Goal: Navigation & Orientation: Find specific page/section

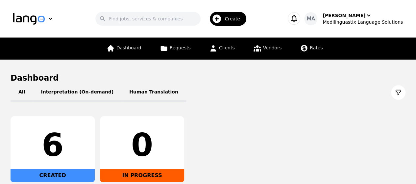
click at [355, 147] on div "6 CREATED 0 IN PROGRESS" at bounding box center [208, 149] width 394 height 66
click at [353, 139] on div "6 CREATED 0 IN PROGRESS" at bounding box center [208, 149] width 394 height 66
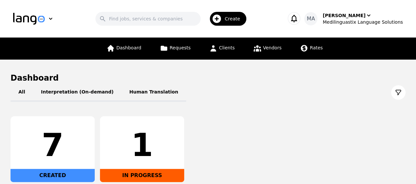
click at [351, 94] on div "All Interpretation (On-demand) Human Translation" at bounding box center [208, 92] width 394 height 18
click at [372, 137] on div "7 CREATED 0 IN PROGRESS" at bounding box center [208, 149] width 394 height 66
click at [366, 15] on icon "button" at bounding box center [368, 15] width 7 height 7
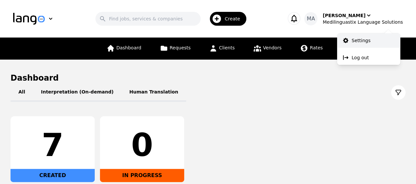
click at [367, 39] on p "Settings" at bounding box center [360, 40] width 19 height 7
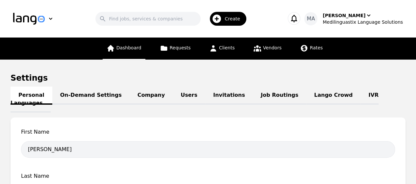
click at [125, 47] on span "Dashboard" at bounding box center [128, 47] width 25 height 5
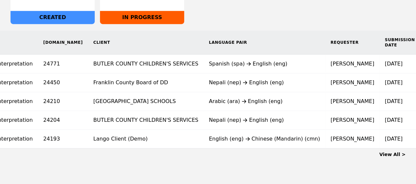
scroll to position [0, 165]
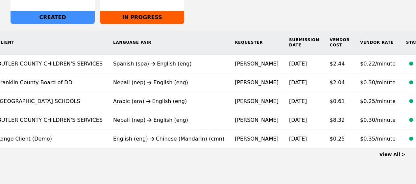
click at [396, 157] on link "View All >" at bounding box center [392, 153] width 26 height 5
